Goal: Check status: Check status

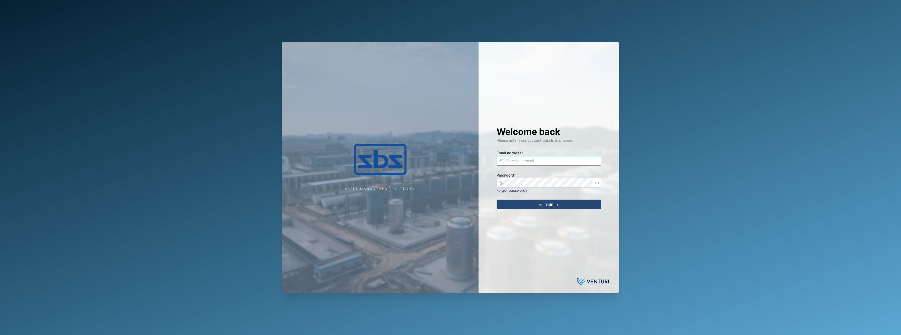
type input "[PERSON_NAME][EMAIL_ADDRESS][DOMAIN_NAME]"
click at [561, 206] on div "Sign In" at bounding box center [548, 204] width 96 height 9
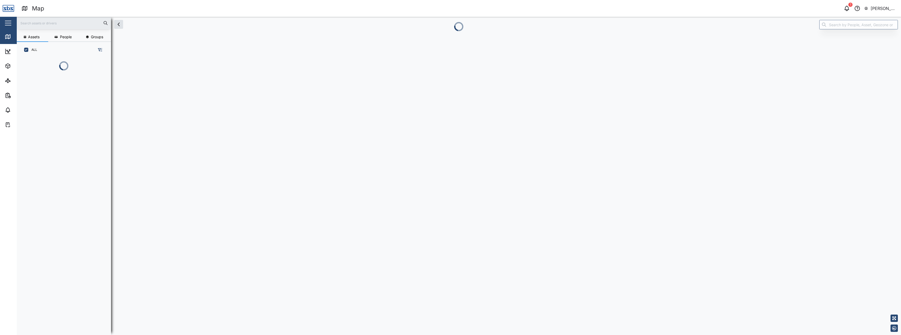
scroll to position [248, 82]
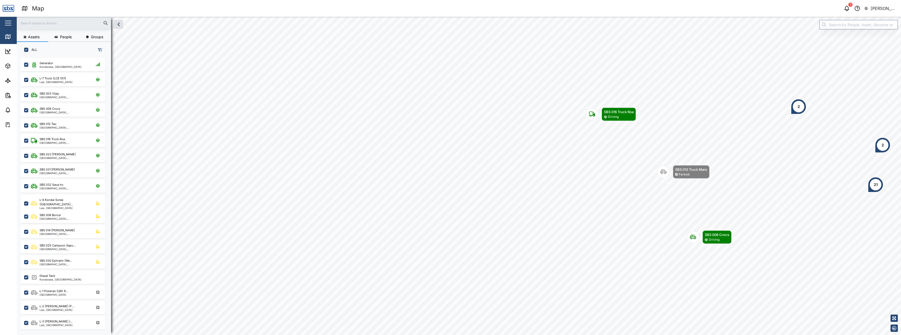
scroll to position [271, 82]
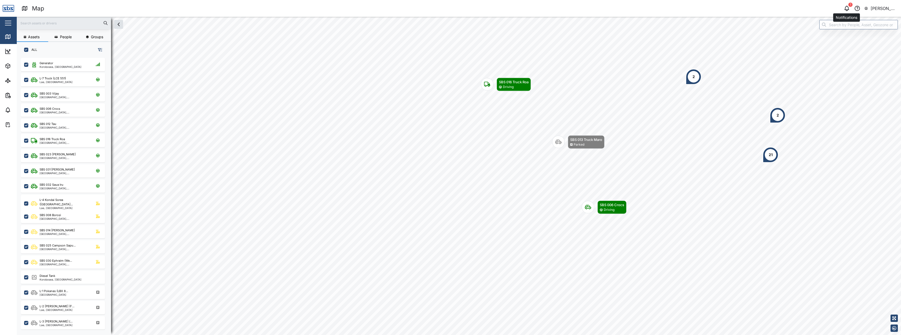
click at [848, 6] on icon "button" at bounding box center [847, 8] width 6 height 6
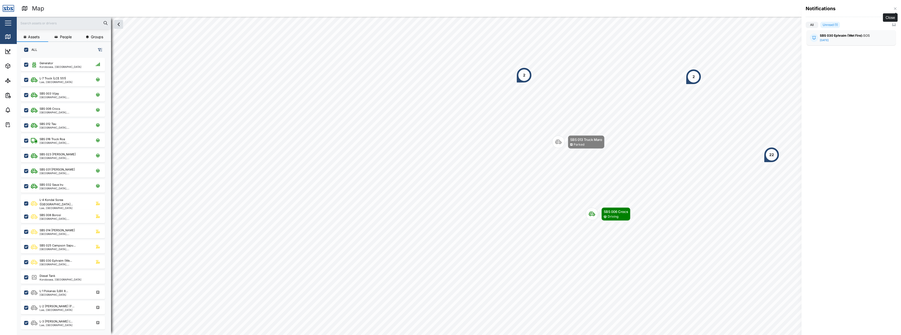
click at [896, 7] on icon "button" at bounding box center [895, 9] width 4 height 4
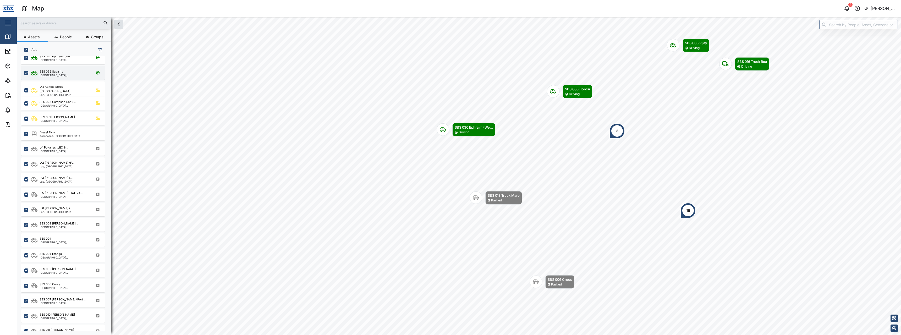
scroll to position [113, 0]
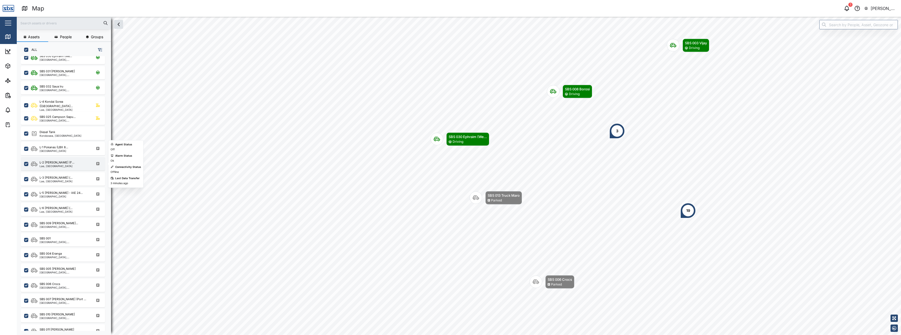
click at [70, 167] on div "Lae, [GEOGRAPHIC_DATA]" at bounding box center [57, 166] width 35 height 3
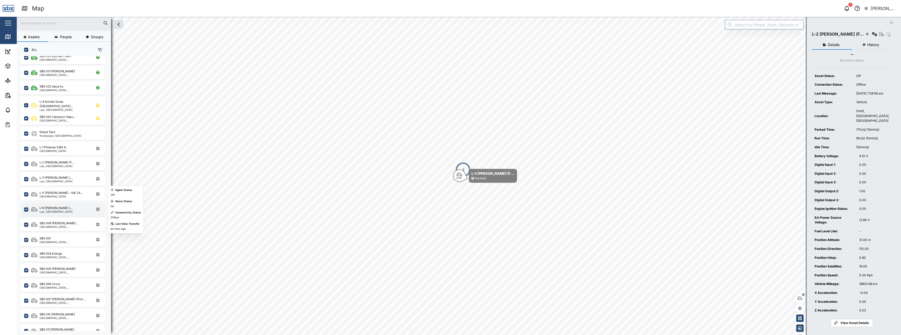
click at [71, 209] on div "L-6 [PERSON_NAME] (... [GEOGRAPHIC_DATA], [GEOGRAPHIC_DATA]" at bounding box center [66, 209] width 71 height 7
click at [67, 269] on div "SBS 005 [PERSON_NAME]" at bounding box center [65, 269] width 50 height 4
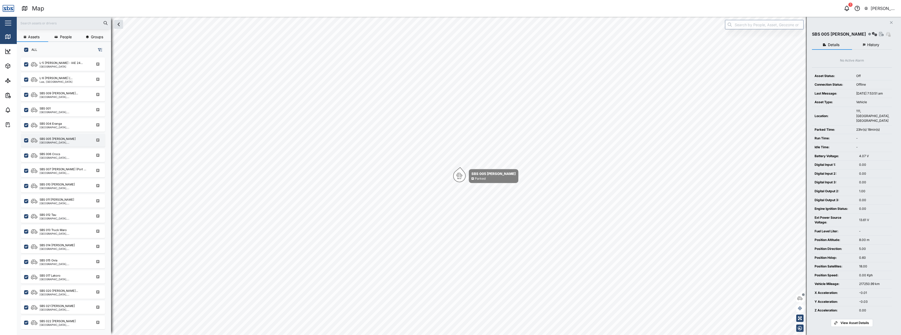
scroll to position [259, 0]
click at [60, 218] on div "[GEOGRAPHIC_DATA], [GEOGRAPHIC_DATA]" at bounding box center [65, 218] width 50 height 3
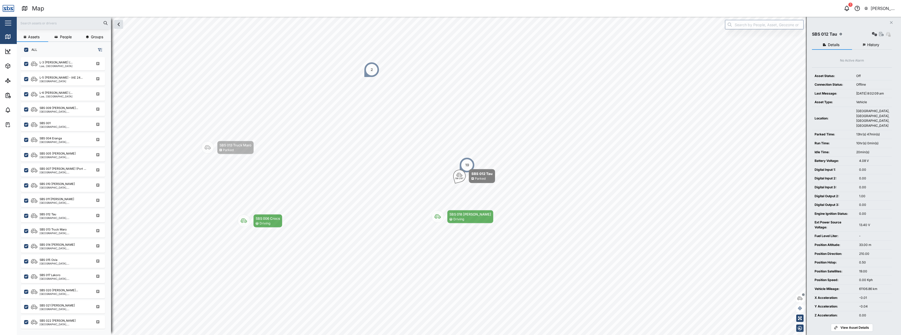
click at [872, 47] on span "History" at bounding box center [873, 45] width 12 height 4
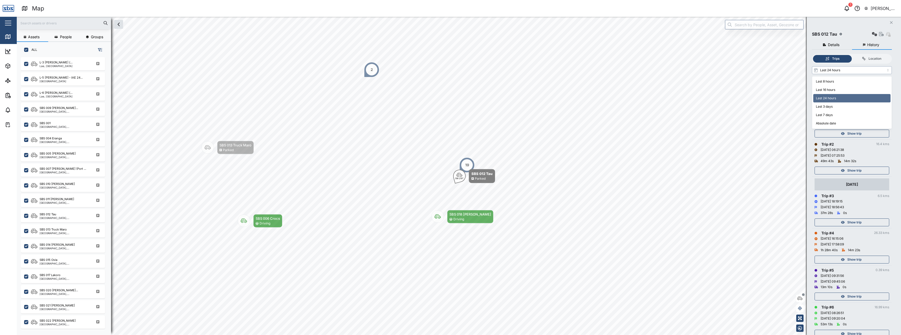
click at [877, 72] on input "Last 24 hours" at bounding box center [852, 70] width 80 height 8
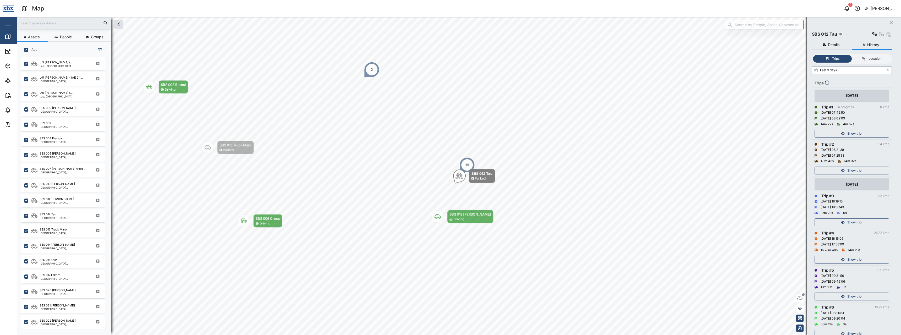
type input "Last 3 days"
click at [857, 169] on span "Show trip" at bounding box center [855, 170] width 14 height 7
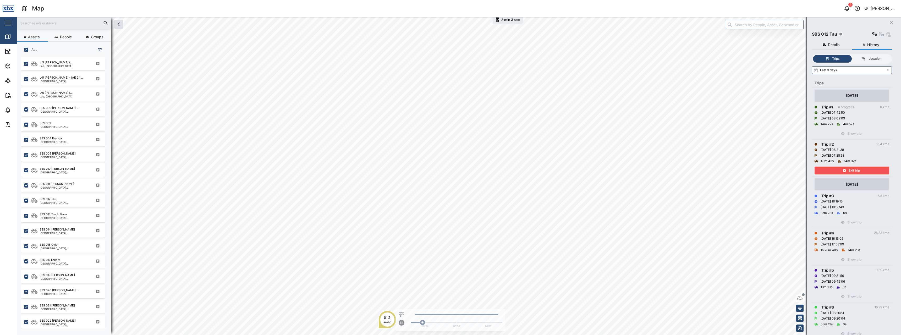
click at [857, 169] on span "Exit trip" at bounding box center [854, 170] width 11 height 7
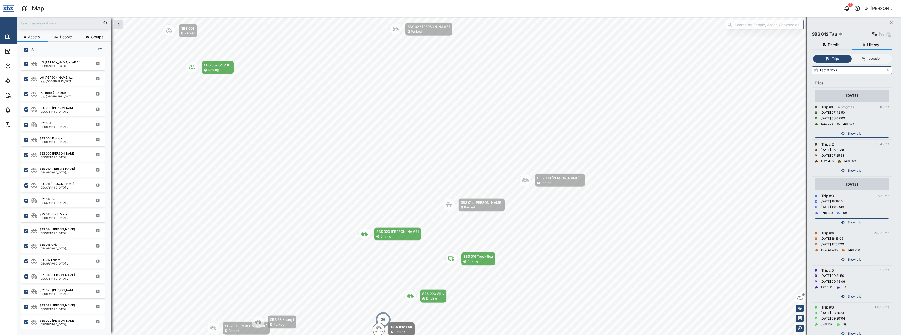
click at [842, 170] on icon "button" at bounding box center [843, 170] width 4 height 3
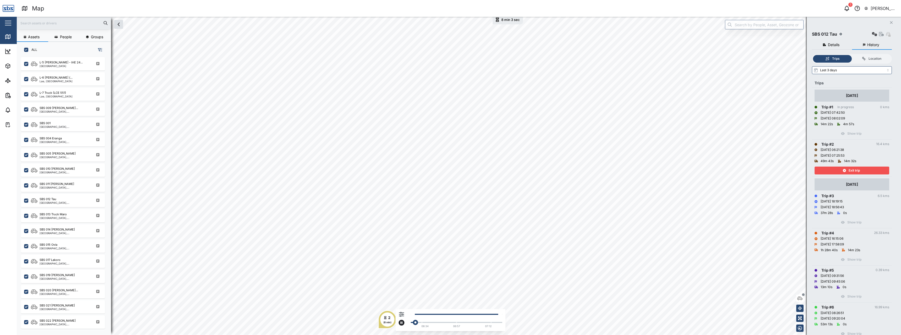
click at [487, 314] on div at bounding box center [457, 314] width 92 height 1
drag, startPoint x: 483, startPoint y: 314, endPoint x: 456, endPoint y: 318, distance: 28.0
click at [456, 318] on div "Start 00:00:00 [DATE] 06:21:38 End 00:28:10 [DATE] 06:57:54 06:34 06:57 07:12" at bounding box center [455, 321] width 94 height 17
drag, startPoint x: 456, startPoint y: 315, endPoint x: 430, endPoint y: 319, distance: 26.4
click at [430, 319] on div "Start 00:00:00 [DATE] 06:21:38 End 00:28:05 [DATE] 06:57:46 06:34 06:57 07:12" at bounding box center [455, 321] width 94 height 17
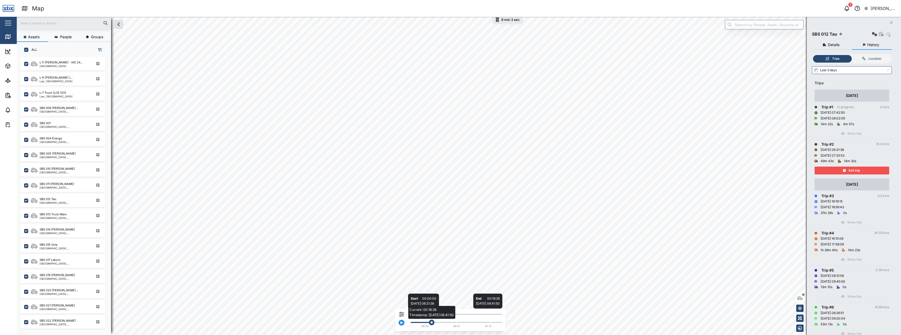
drag, startPoint x: 414, startPoint y: 323, endPoint x: 480, endPoint y: 323, distance: 66.0
click at [480, 323] on div "Current: 00:18:26 Timestamp: [DATE] 06:41:50" at bounding box center [456, 322] width 86 height 1
click at [491, 325] on div "07:12" at bounding box center [488, 326] width 7 height 4
click at [499, 320] on div "Start 00:00:00 [DATE] 06:21:38 End 00:18:26 [DATE] 06:41:50 06:34 06:57 07:12" at bounding box center [455, 321] width 94 height 17
click at [497, 323] on div "Current: 00:18:26 Timestamp: [DATE] 06:41:50" at bounding box center [456, 322] width 86 height 1
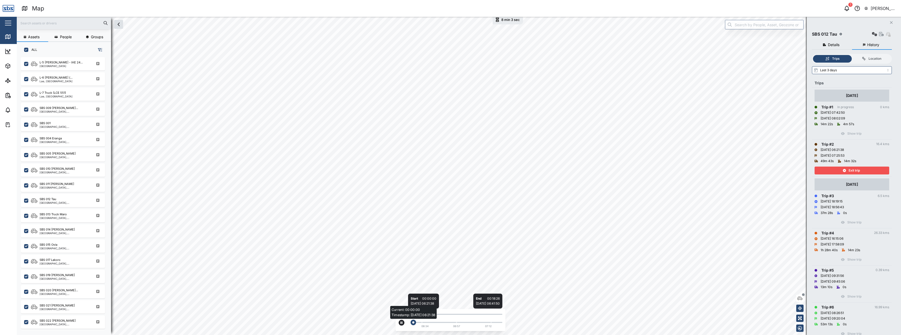
click at [497, 323] on div "Current: 00:00:00 Timestamp: [DATE] 06:21:38" at bounding box center [456, 322] width 86 height 1
click at [497, 323] on div "Current: 00:18:26 Timestamp: [DATE] 06:41:50" at bounding box center [456, 322] width 86 height 1
drag, startPoint x: 414, startPoint y: 323, endPoint x: 480, endPoint y: 321, distance: 65.3
click at [480, 321] on div "Start 00:00:00 [DATE] 06:21:38 End 00:18:26 [DATE] 06:41:50 Current: 00:18:26 T…" at bounding box center [455, 321] width 94 height 17
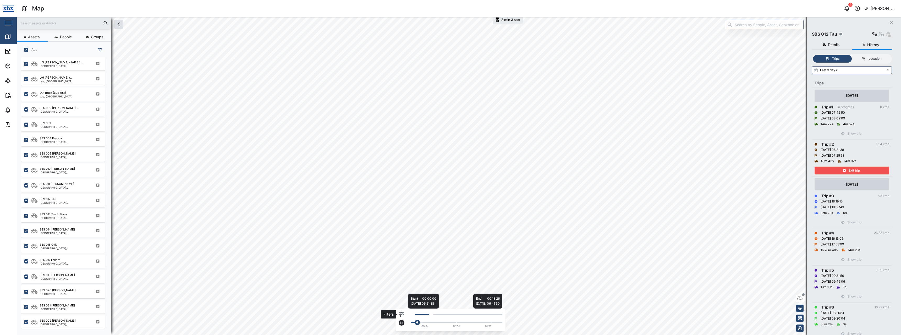
click at [400, 315] on icon "button" at bounding box center [401, 314] width 5 height 5
click at [402, 315] on icon "button" at bounding box center [401, 314] width 5 height 5
drag, startPoint x: 433, startPoint y: 315, endPoint x: 487, endPoint y: 318, distance: 53.8
click at [487, 318] on div "Start 00:00:00 [DATE] 06:21:38 End 00:49:25 [DATE] 07:07:59 06:34 06:57 07:12" at bounding box center [455, 321] width 94 height 17
